Goal: Find specific page/section: Find specific page/section

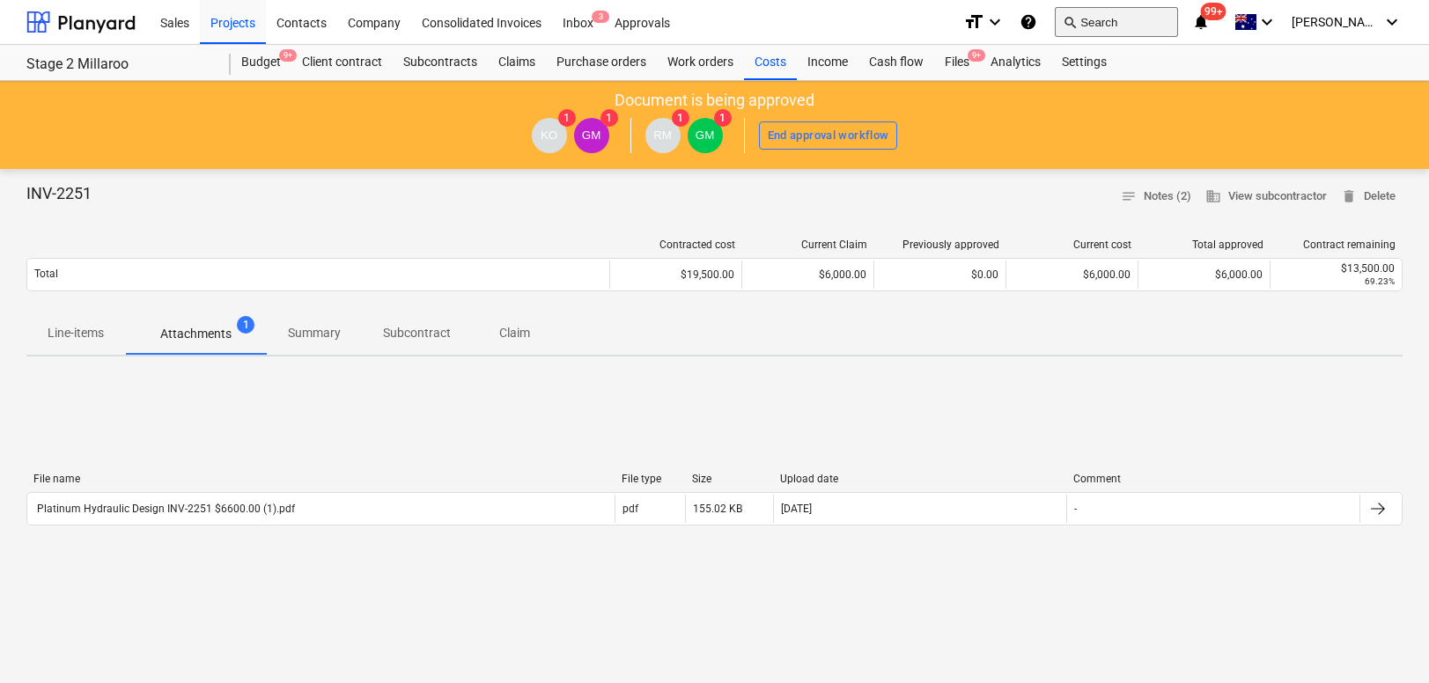
click at [1138, 16] on button "search Search" at bounding box center [1116, 22] width 123 height 30
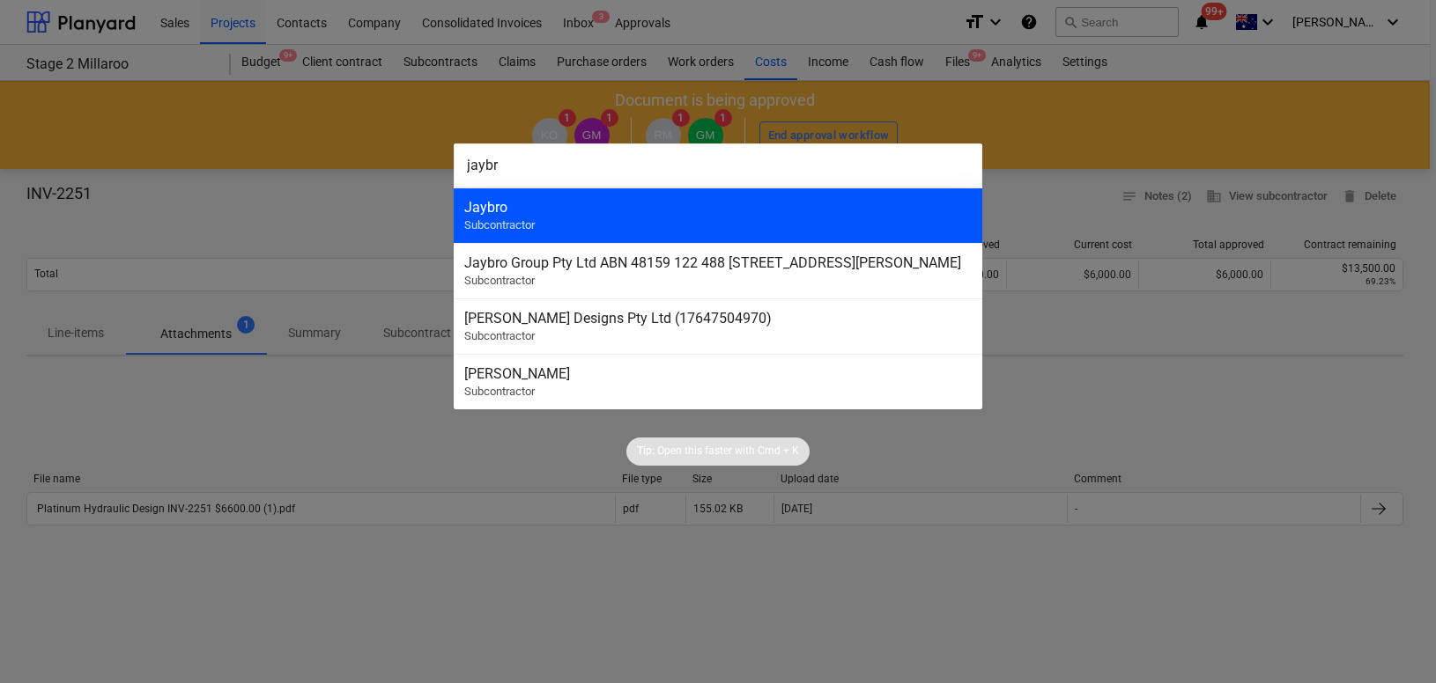
type input "jaybr"
click at [778, 211] on div "Jaybro" at bounding box center [717, 207] width 507 height 17
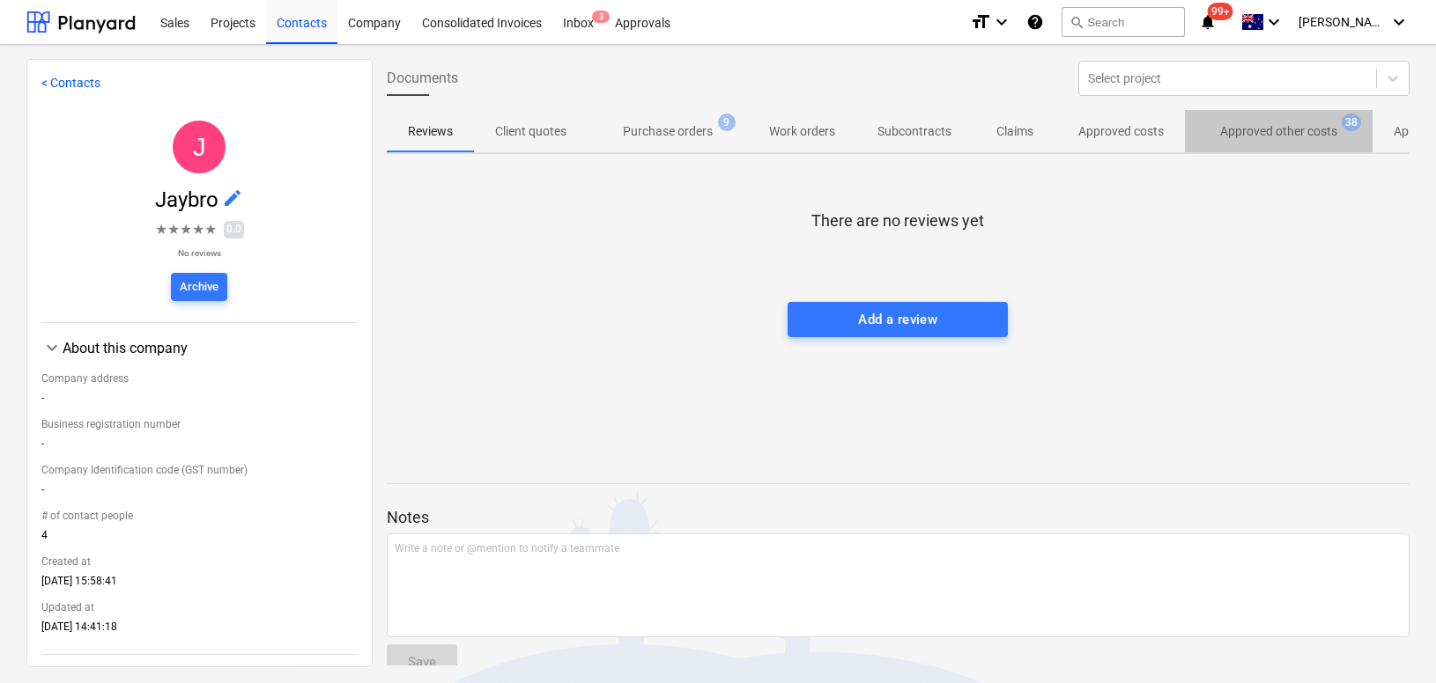
click at [1288, 136] on p "Approved other costs" at bounding box center [1278, 131] width 117 height 18
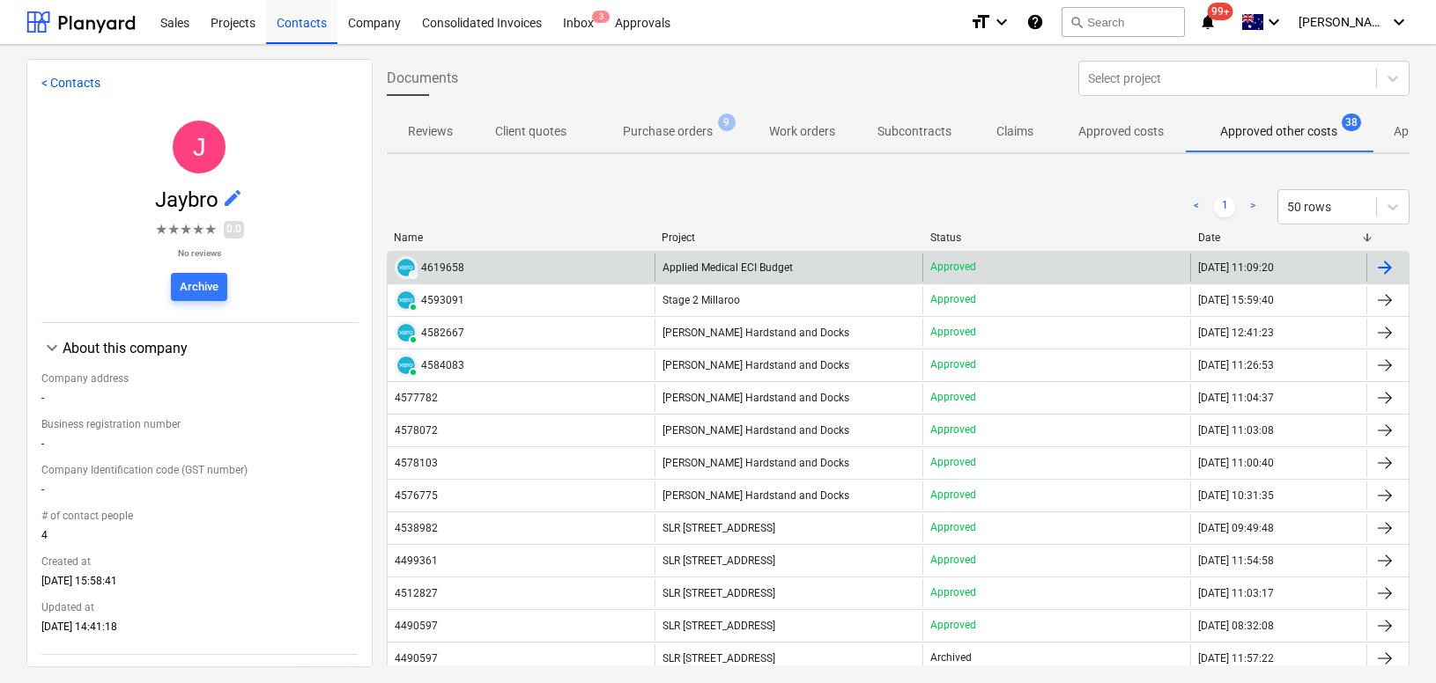
click at [440, 262] on div "4619658" at bounding box center [442, 268] width 43 height 12
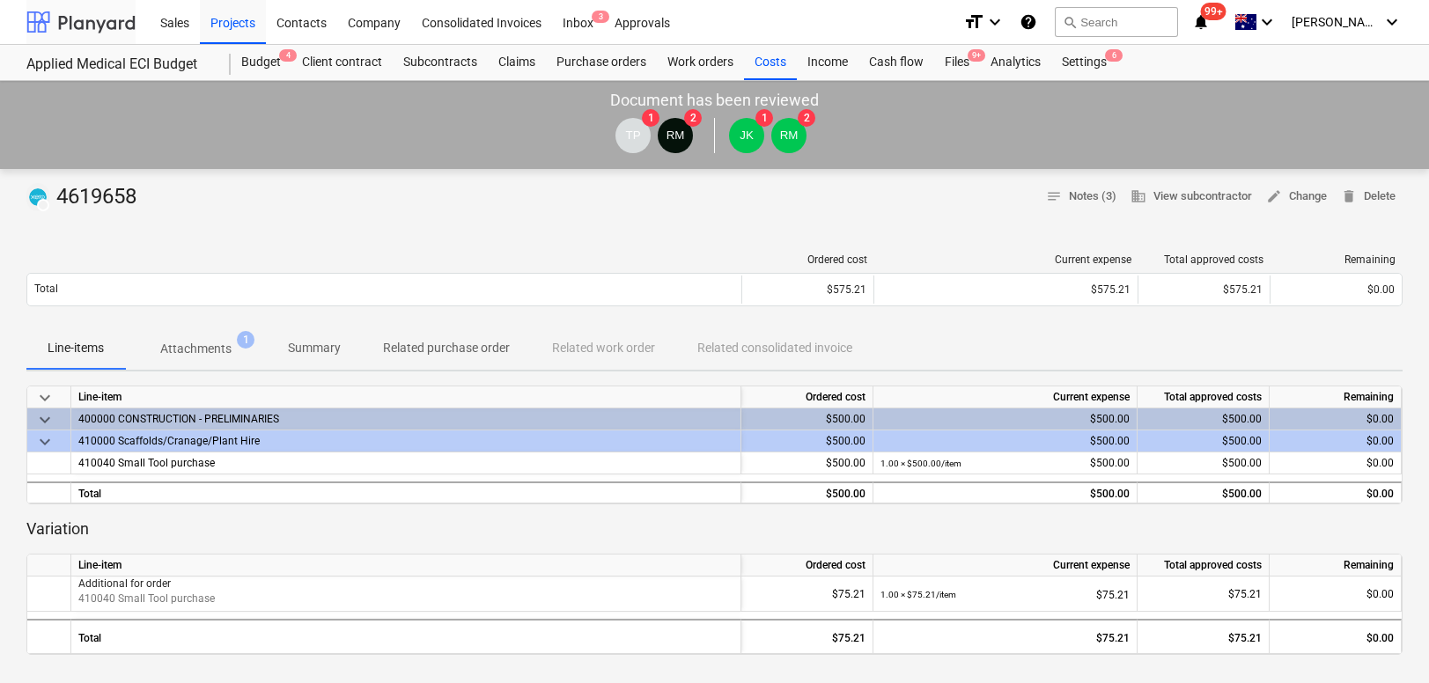
click at [98, 16] on div at bounding box center [80, 22] width 109 height 44
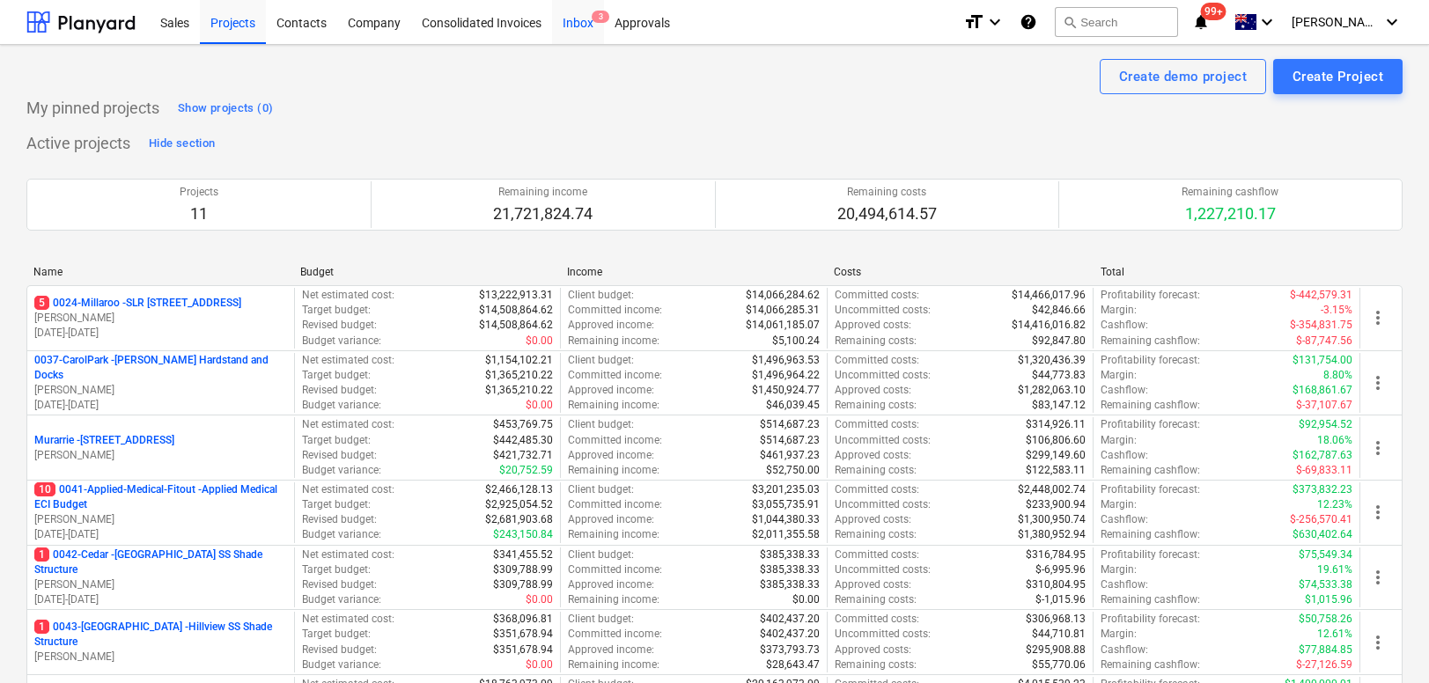
scroll to position [1, 0]
click at [572, 24] on div "Inbox 3" at bounding box center [578, 20] width 52 height 45
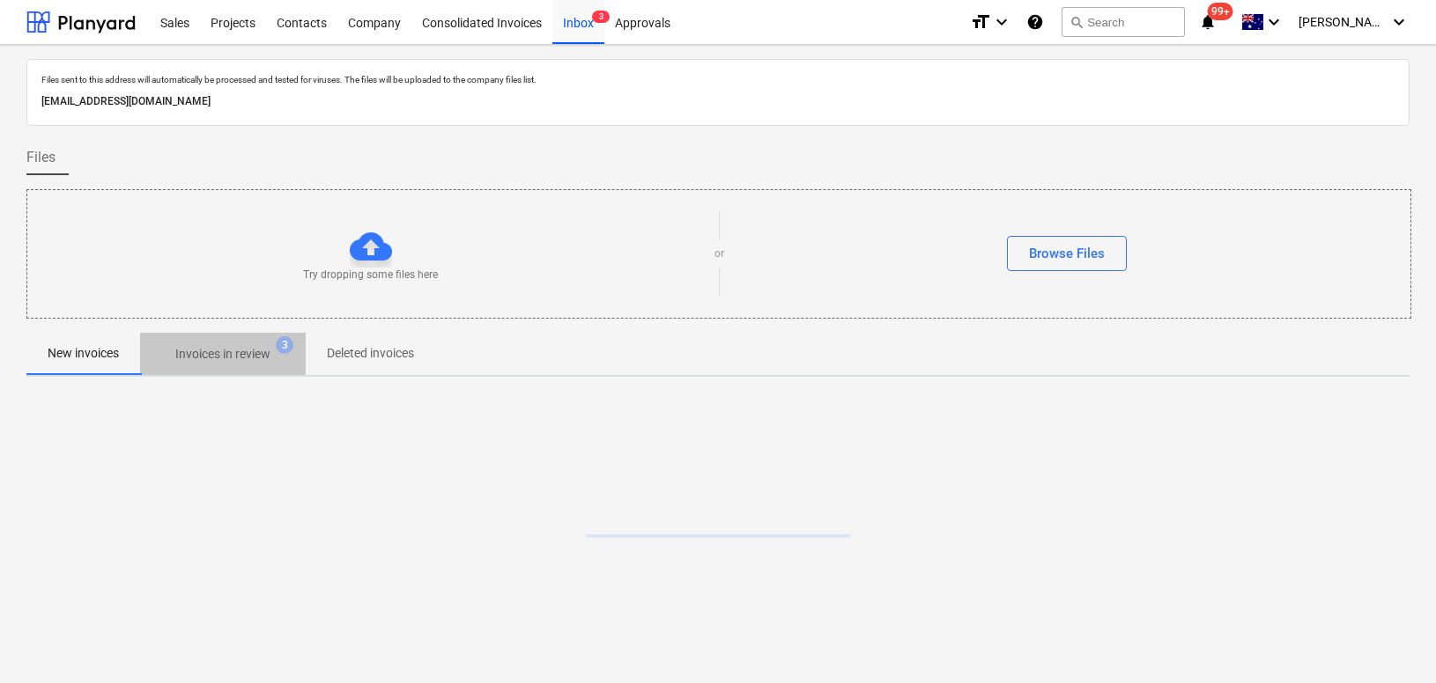
click at [242, 339] on span "Invoices in review 3" at bounding box center [223, 354] width 166 height 32
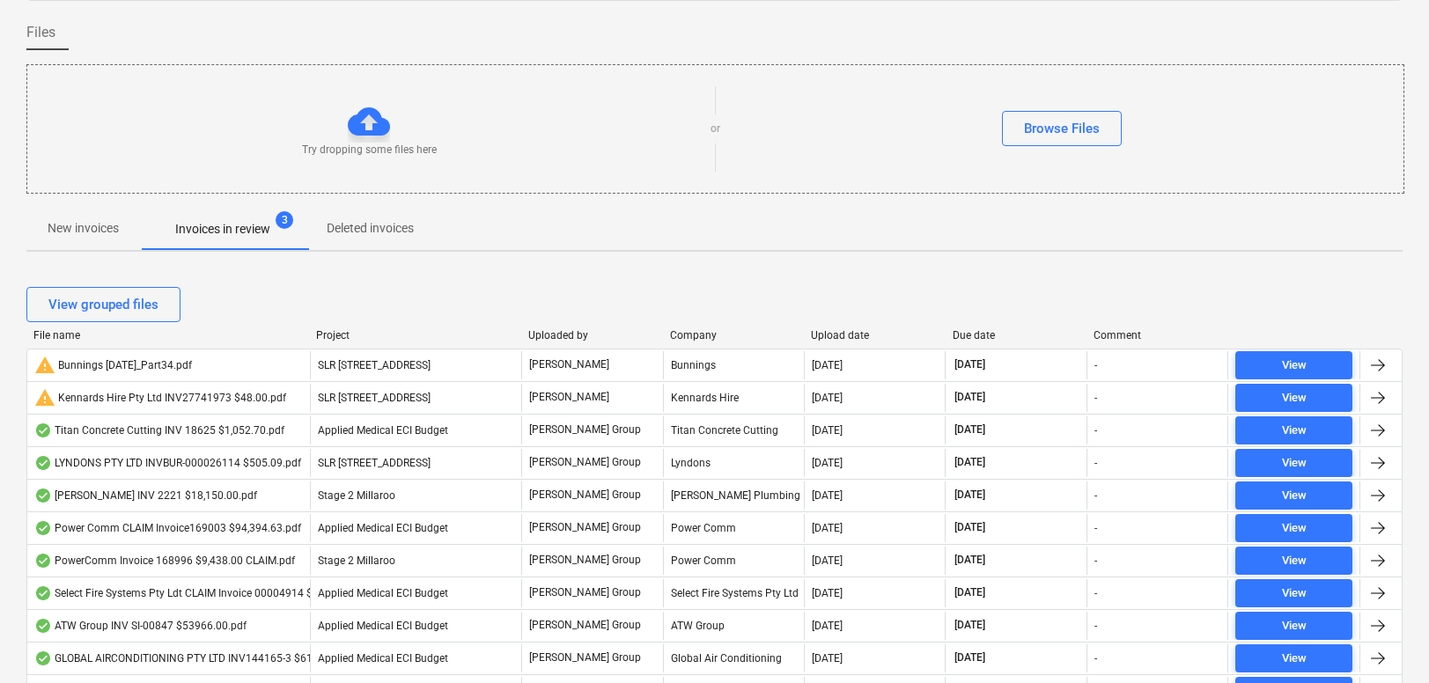
scroll to position [135, 0]
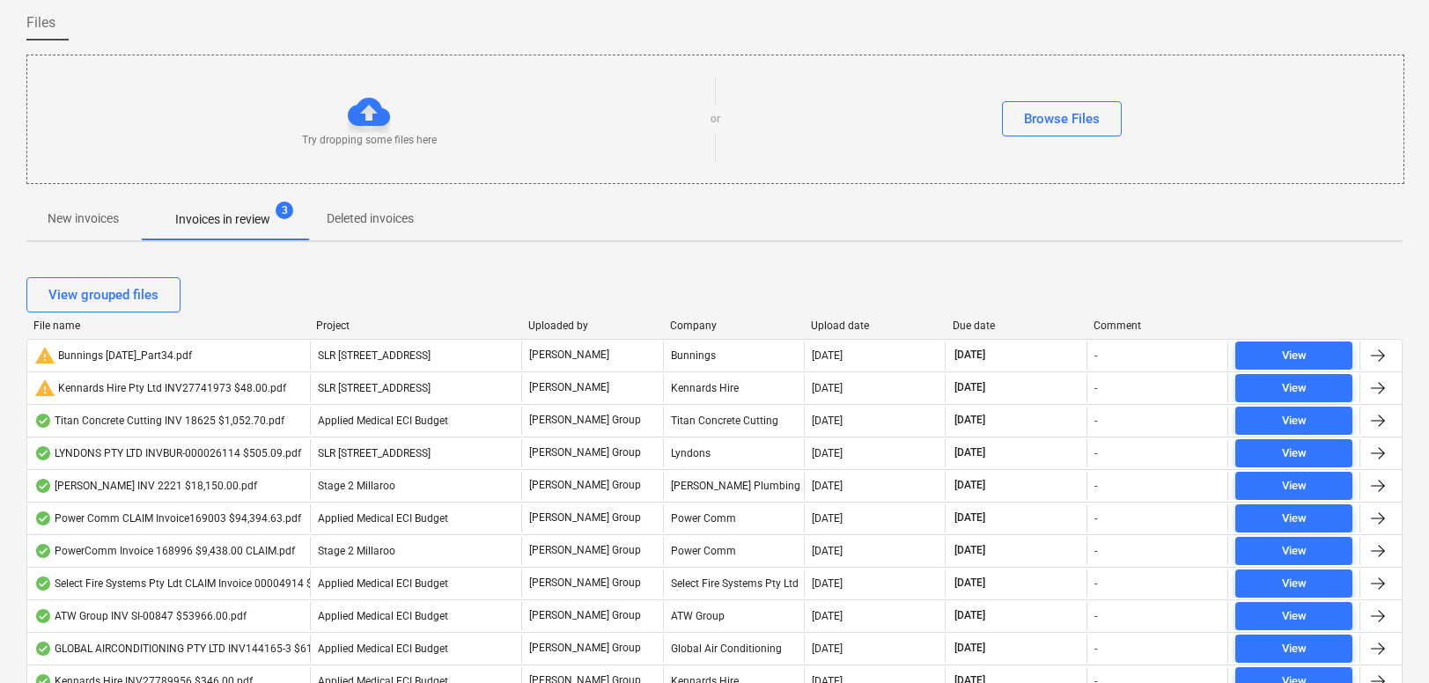
click at [976, 324] on div "Due date" at bounding box center [1017, 326] width 128 height 12
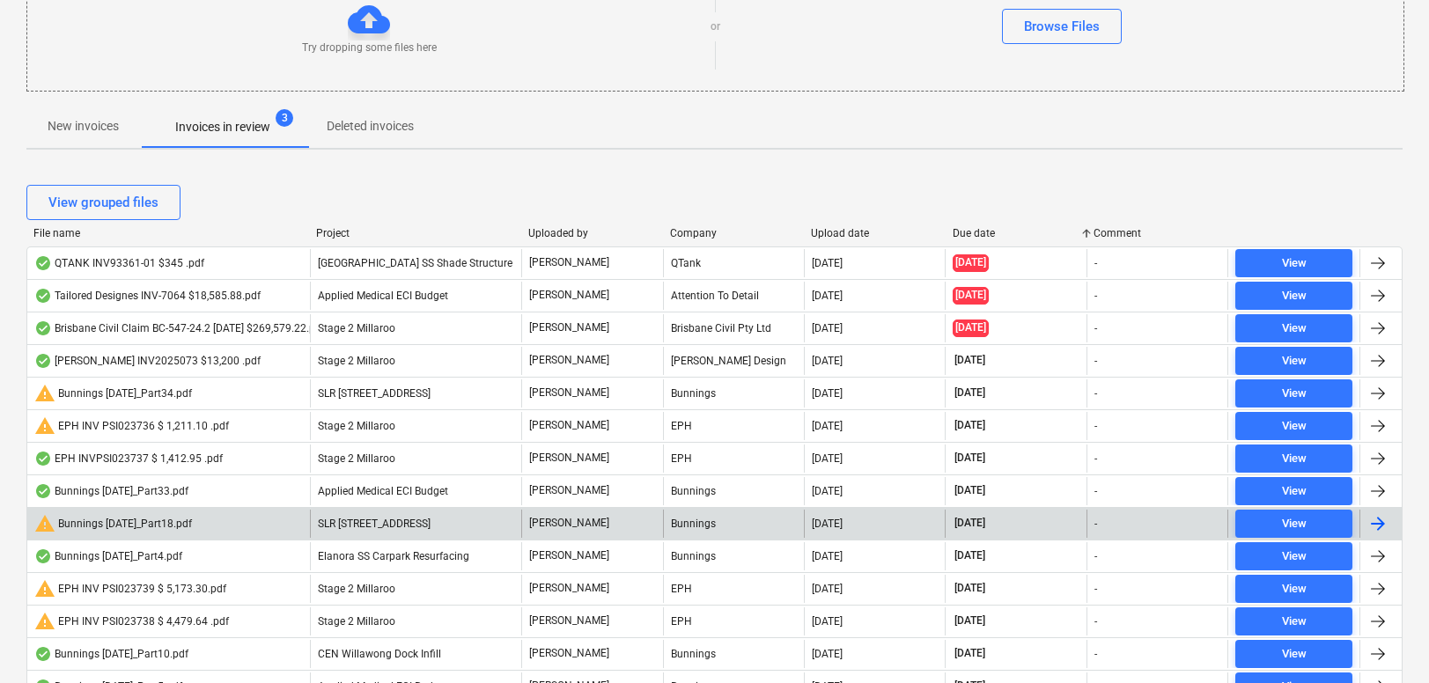
scroll to position [0, 0]
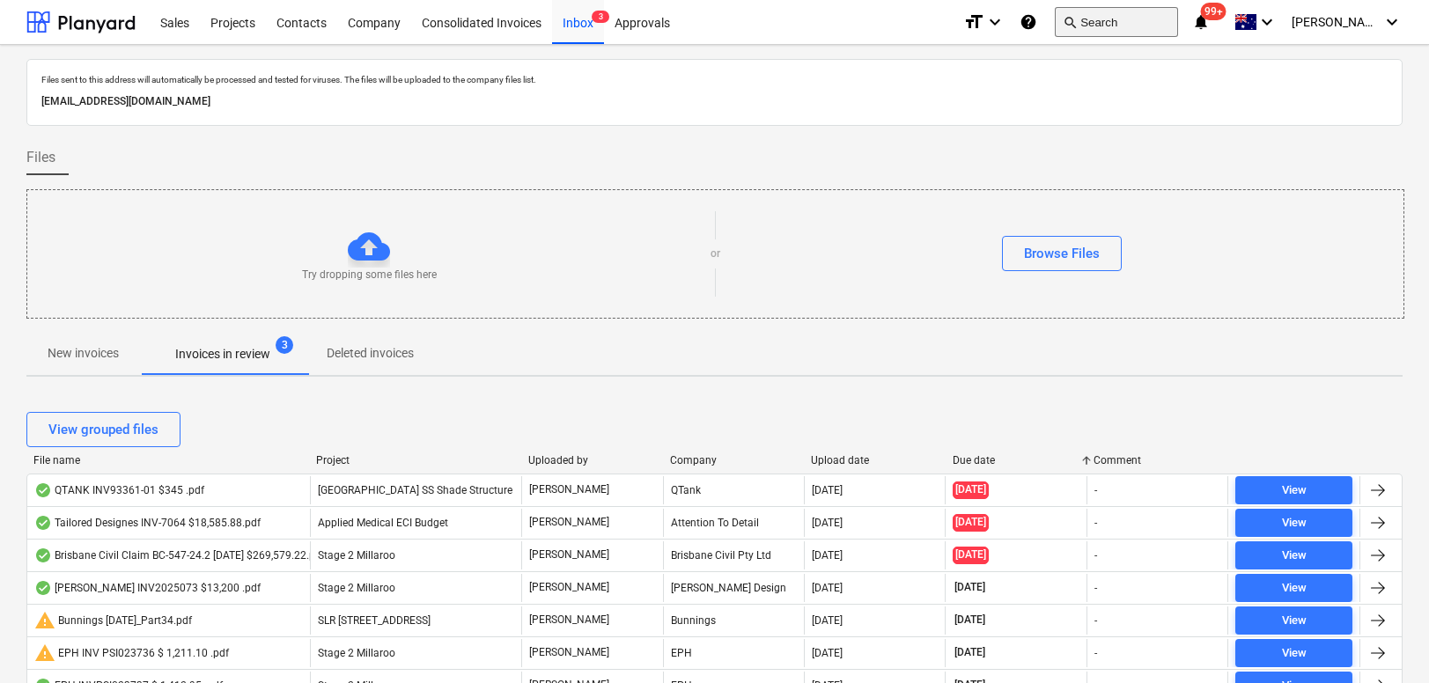
click at [1141, 33] on button "search Search" at bounding box center [1116, 22] width 123 height 30
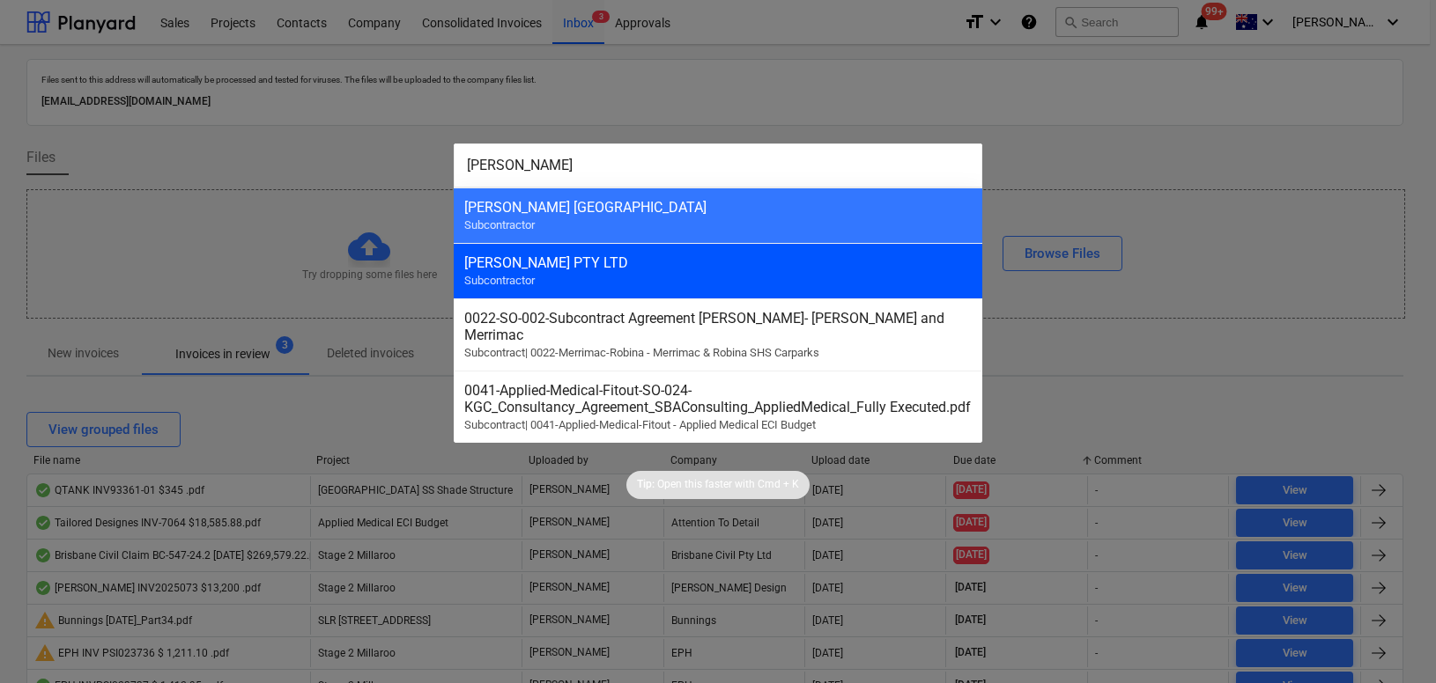
type input "[PERSON_NAME]"
click at [624, 265] on div "[PERSON_NAME] PTY LTD" at bounding box center [717, 263] width 507 height 17
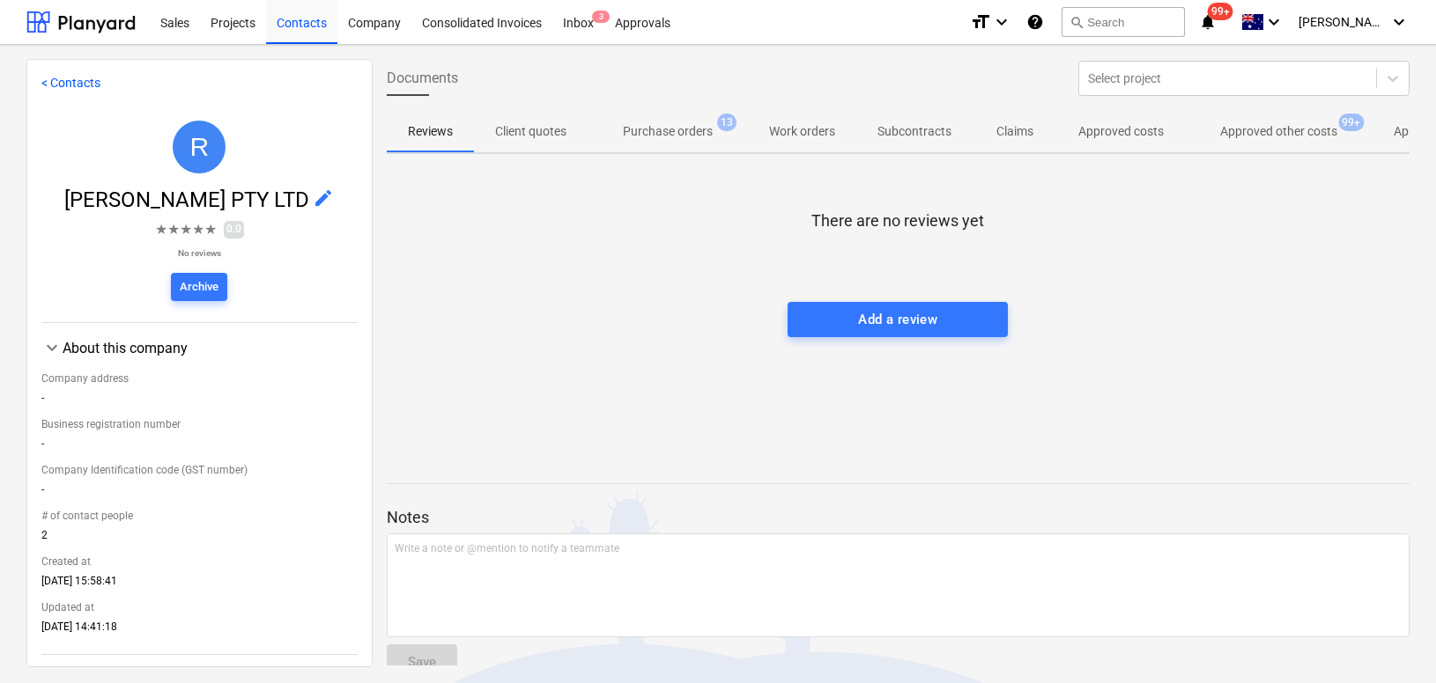
click at [1304, 126] on p "Approved other costs" at bounding box center [1278, 131] width 117 height 18
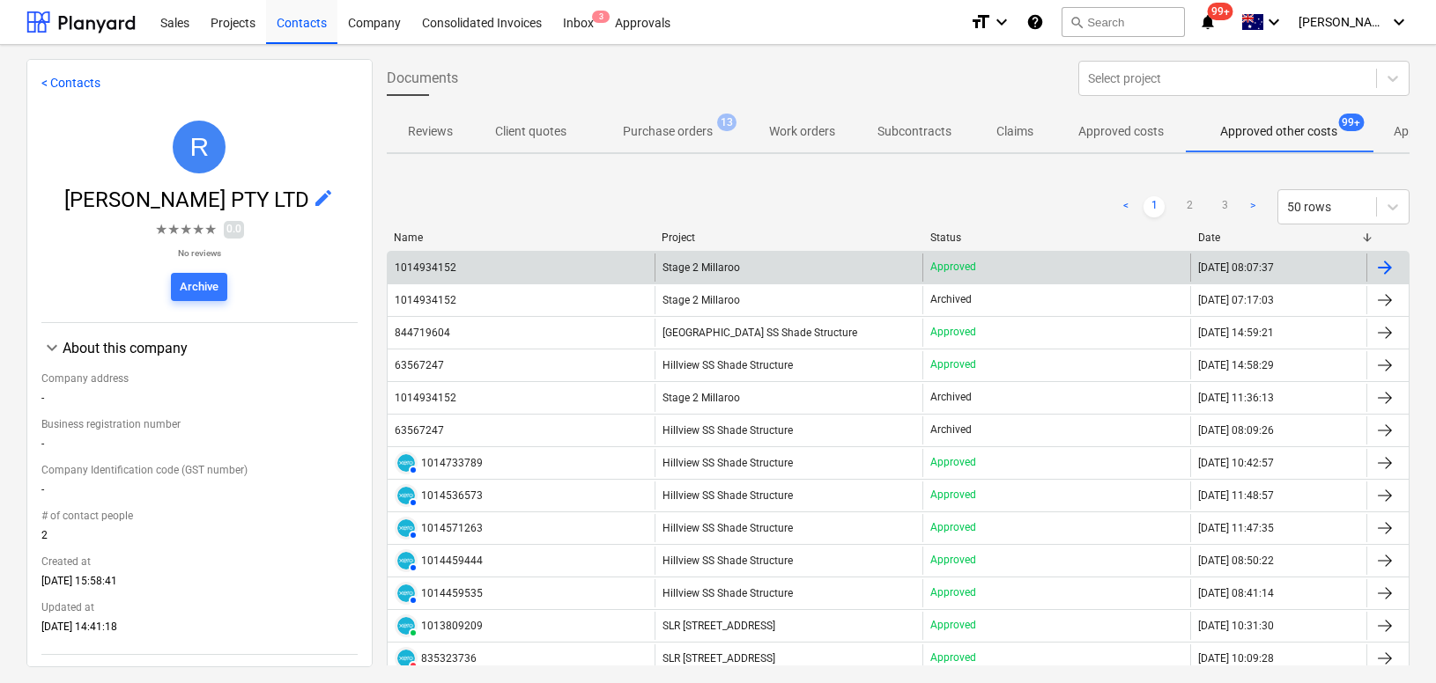
click at [442, 267] on div "1014934152" at bounding box center [426, 268] width 62 height 12
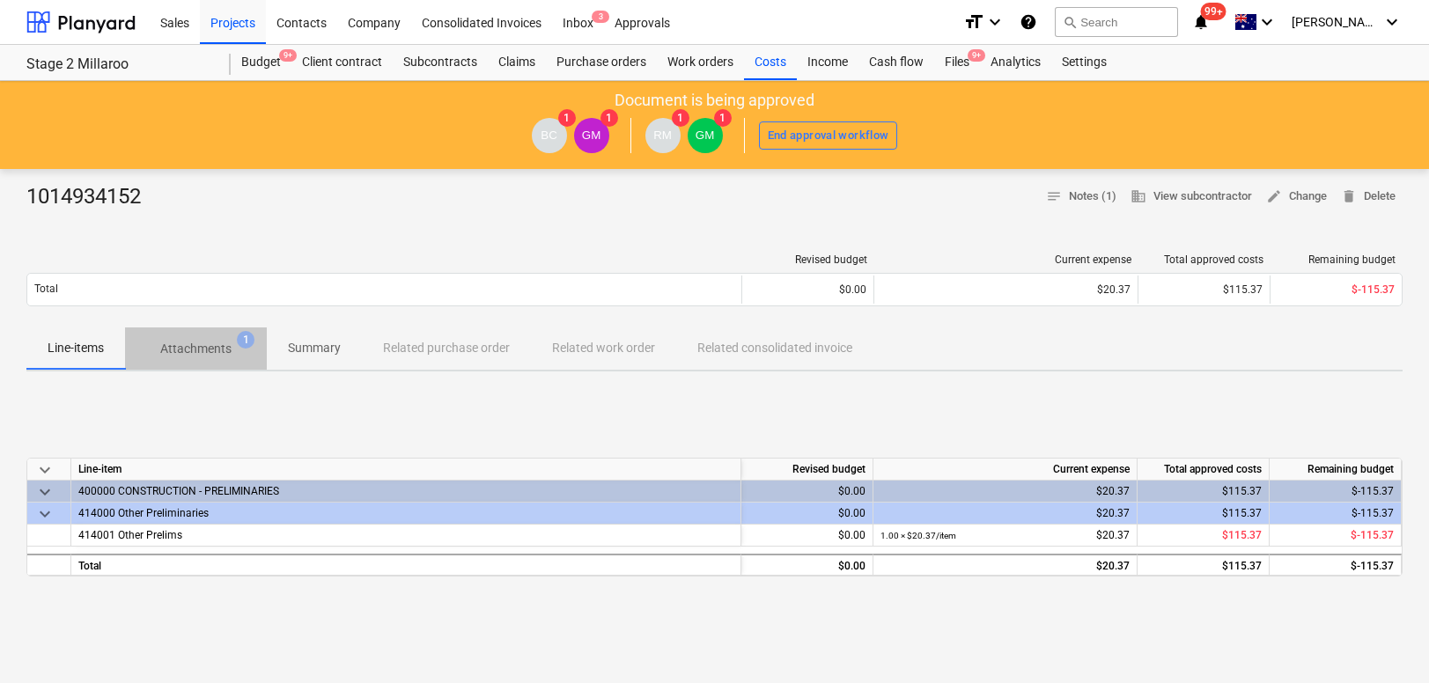
click at [196, 354] on p "Attachments" at bounding box center [195, 349] width 71 height 18
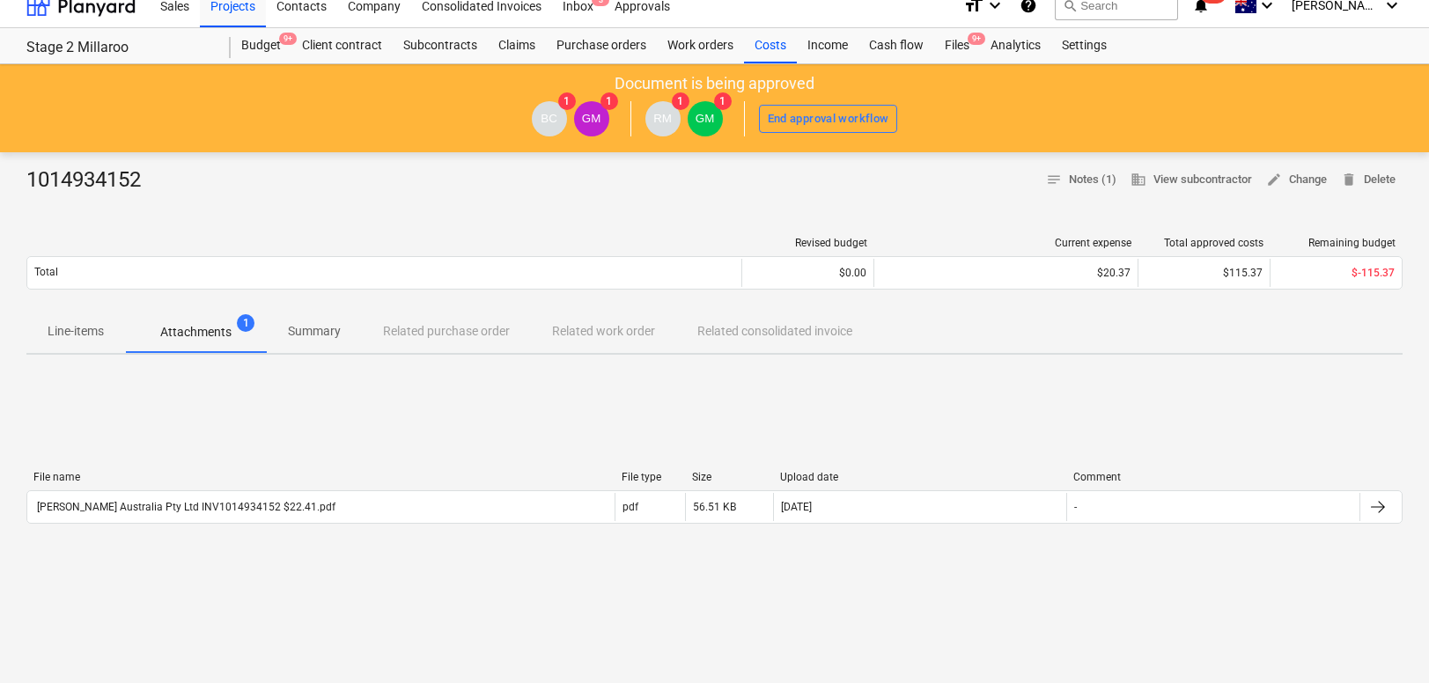
scroll to position [19, 0]
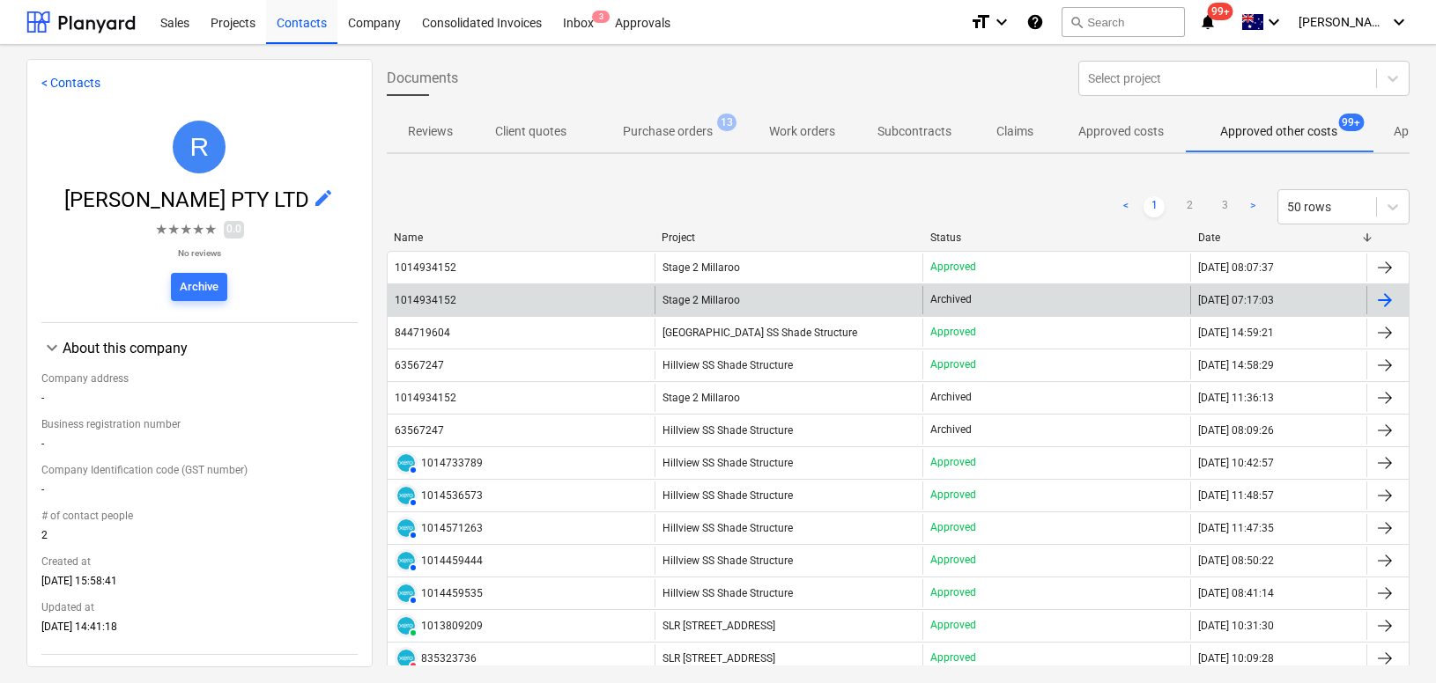
click at [431, 301] on div "1014934152" at bounding box center [426, 300] width 62 height 12
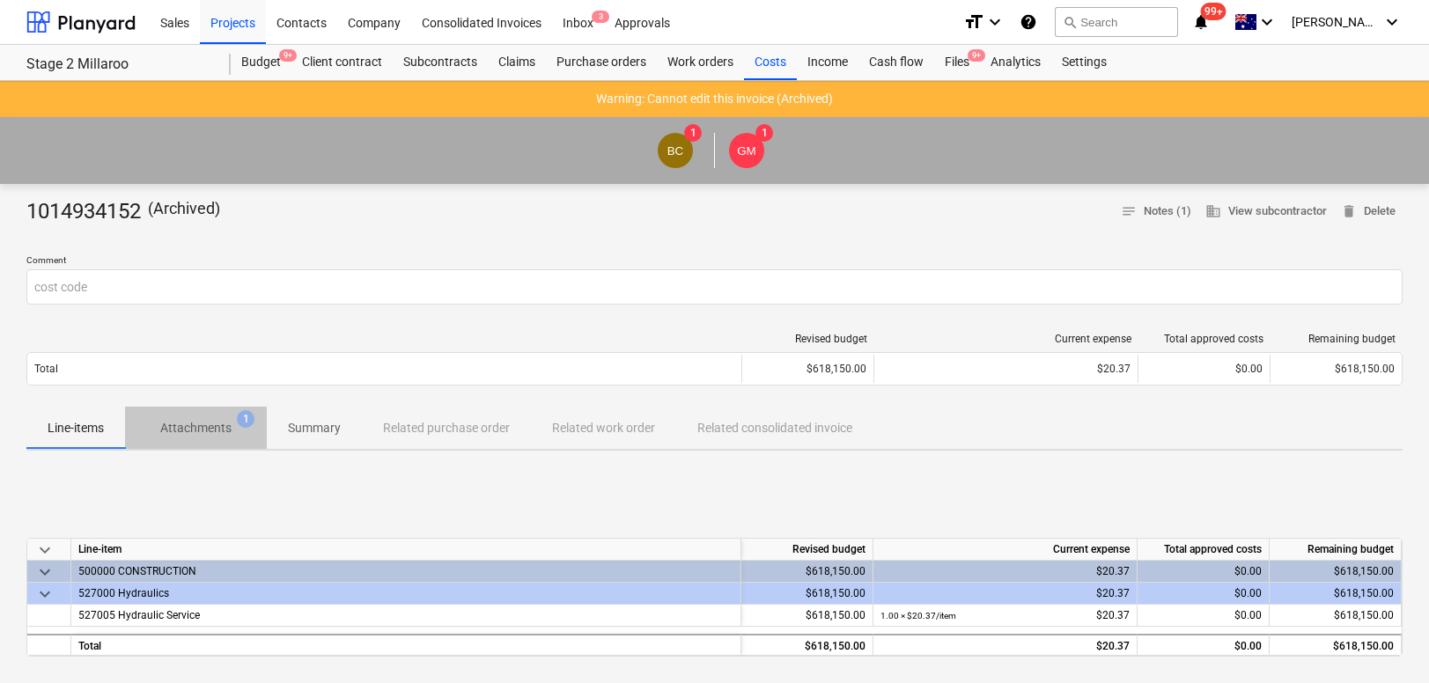
click at [204, 423] on p "Attachments" at bounding box center [195, 428] width 71 height 18
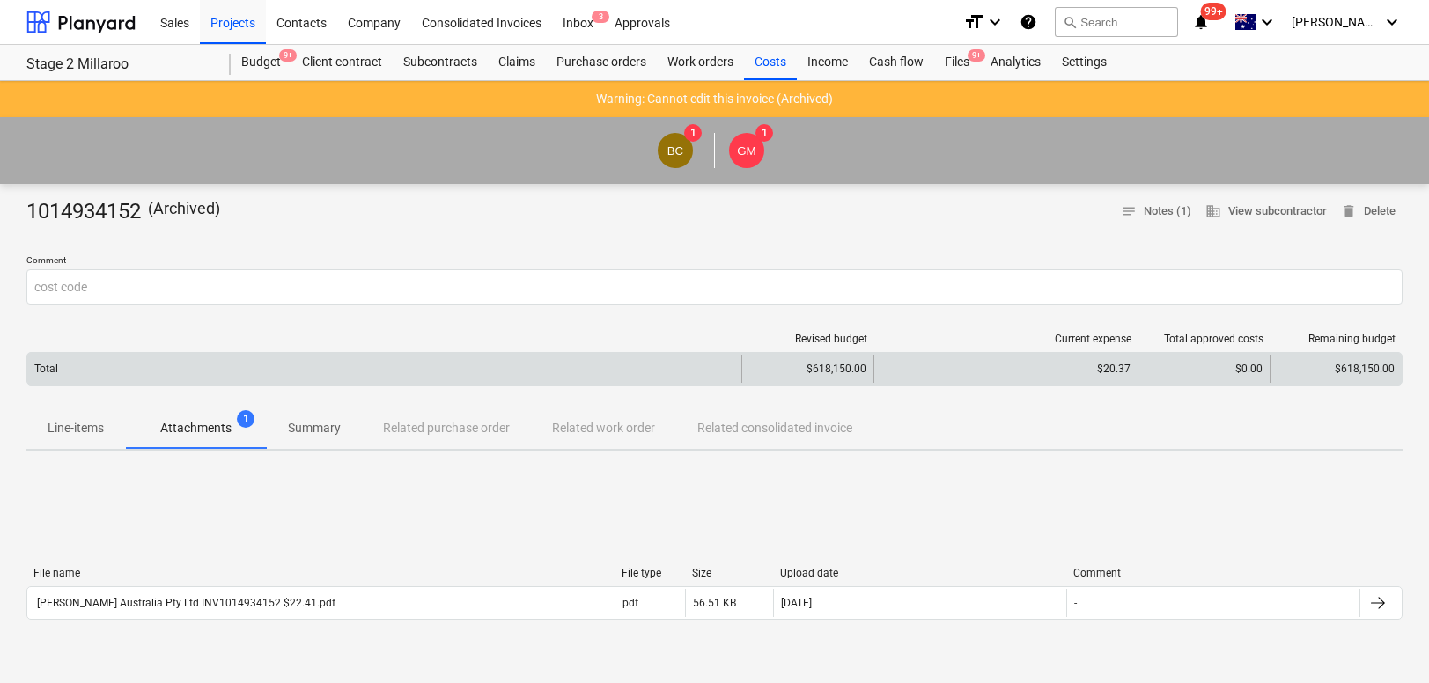
scroll to position [107, 0]
